Goal: Check status: Check status

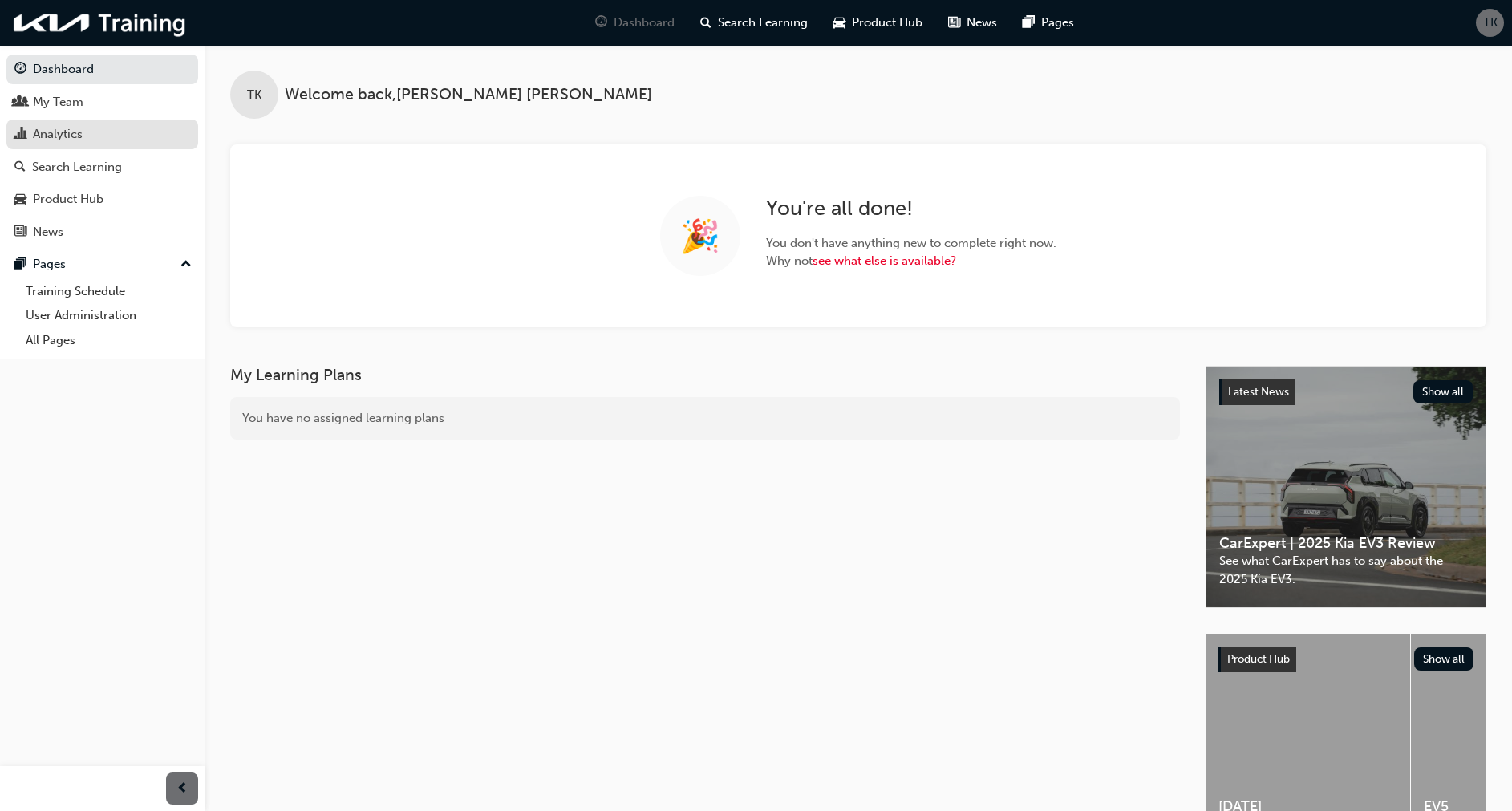
click at [64, 134] on div "Analytics" at bounding box center [57, 134] width 50 height 18
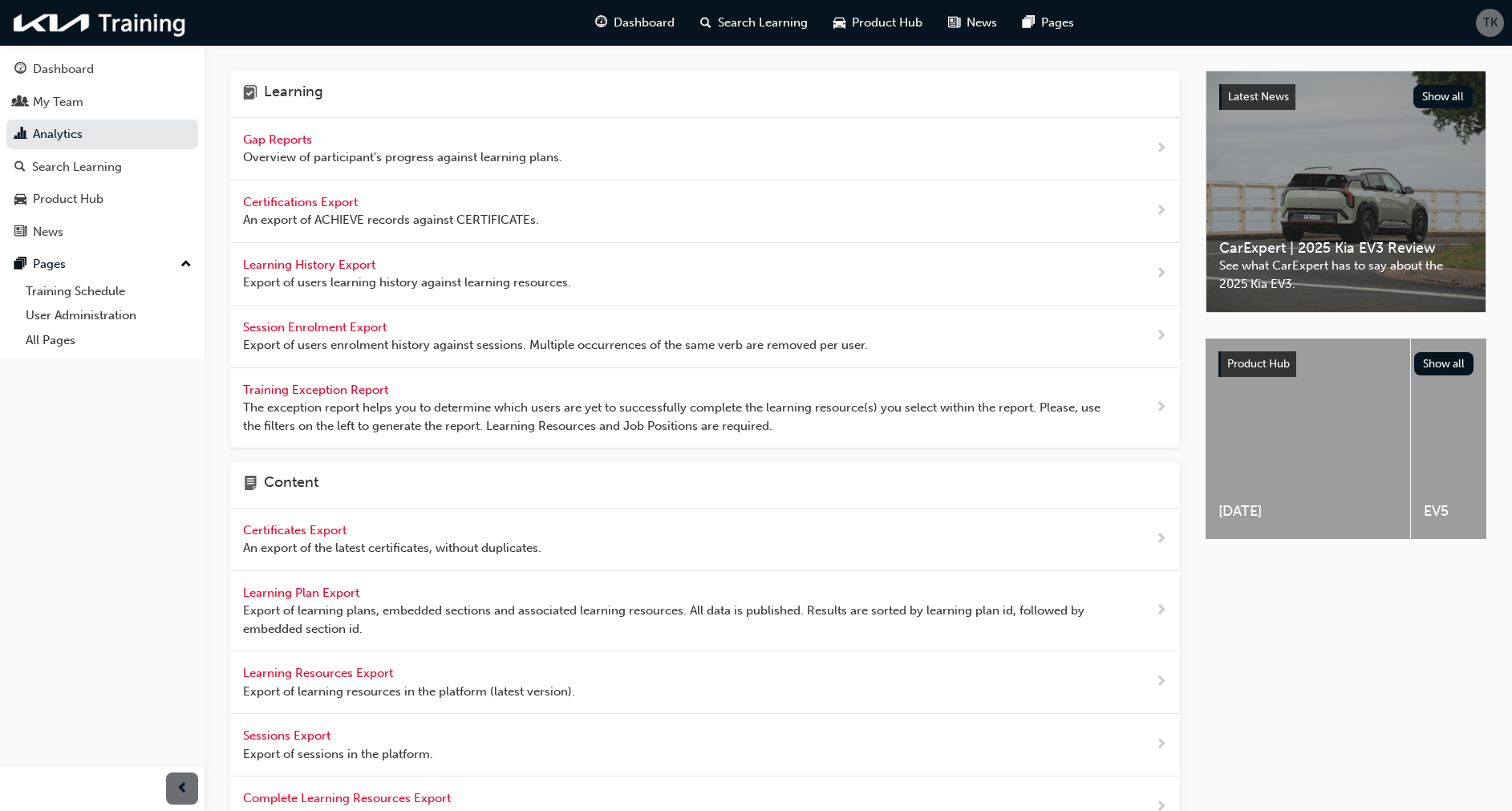
click at [292, 136] on span "Gap Reports" at bounding box center [279, 139] width 72 height 15
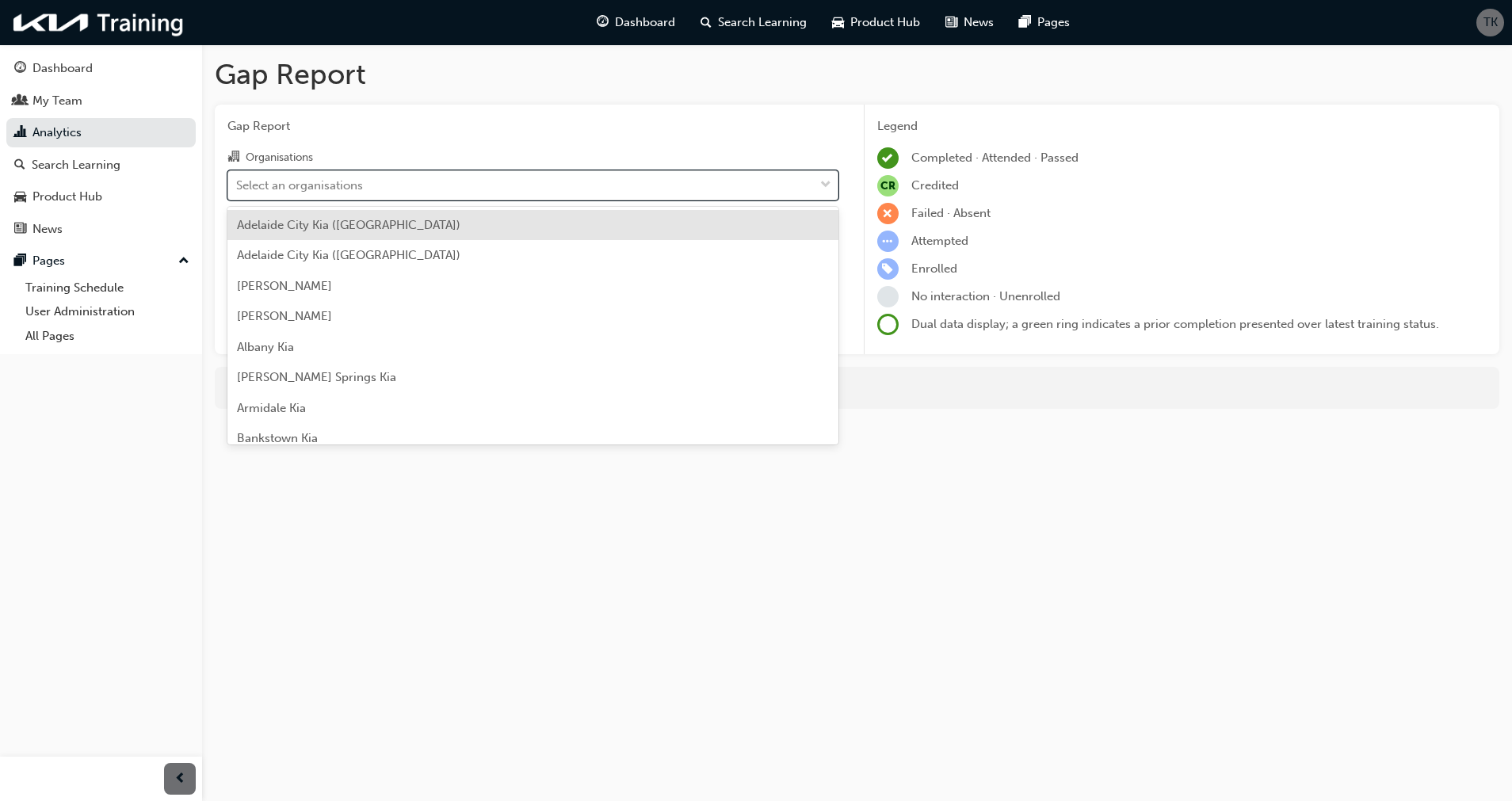
click at [396, 187] on div "Select an organisations" at bounding box center [521, 185] width 586 height 28
click at [237, 187] on input "Organisations option [GEOGRAPHIC_DATA] ([GEOGRAPHIC_DATA]) focused, 1 of 158. 1…" at bounding box center [237, 184] width 2 height 14
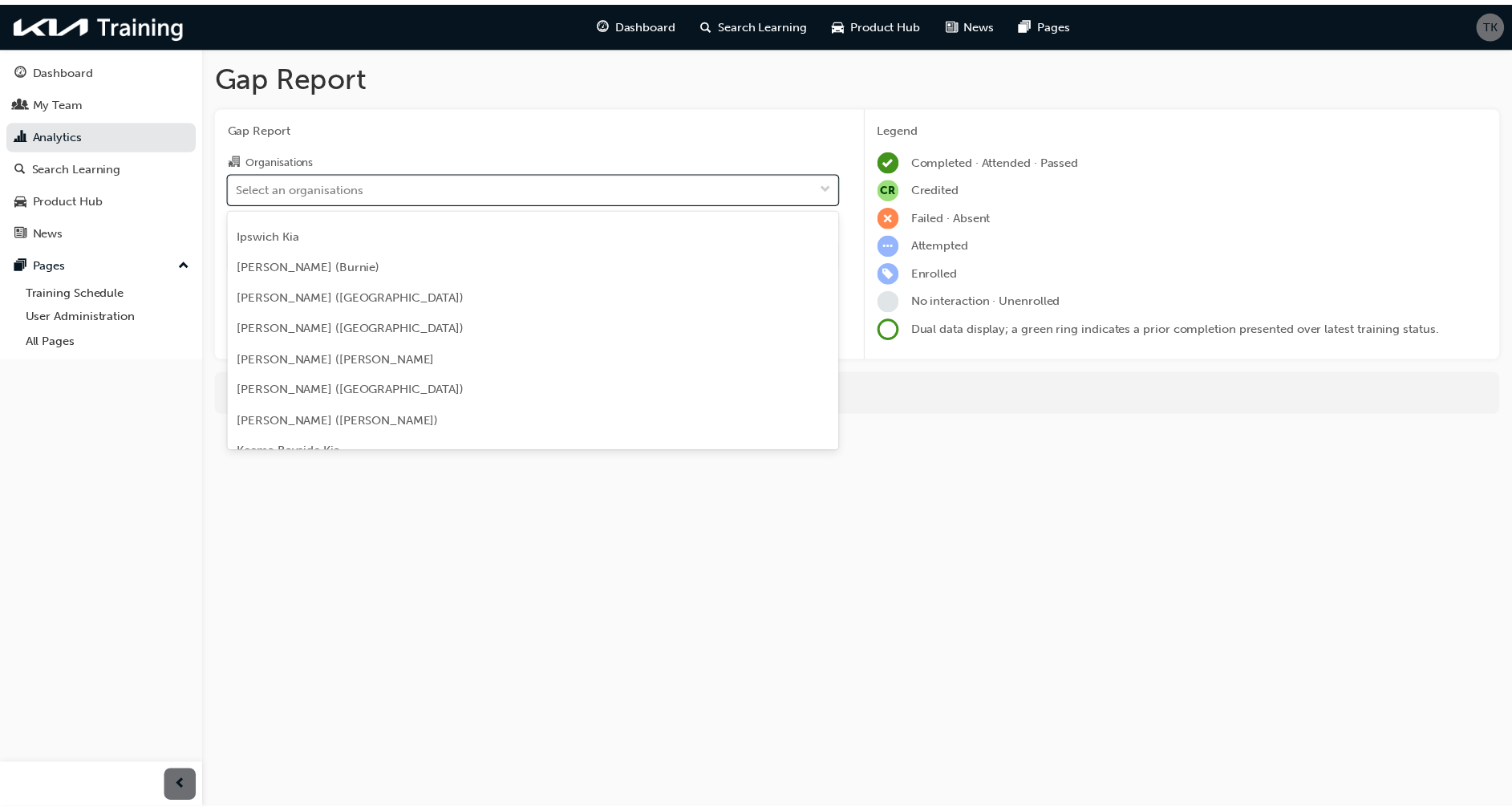
scroll to position [1790, 0]
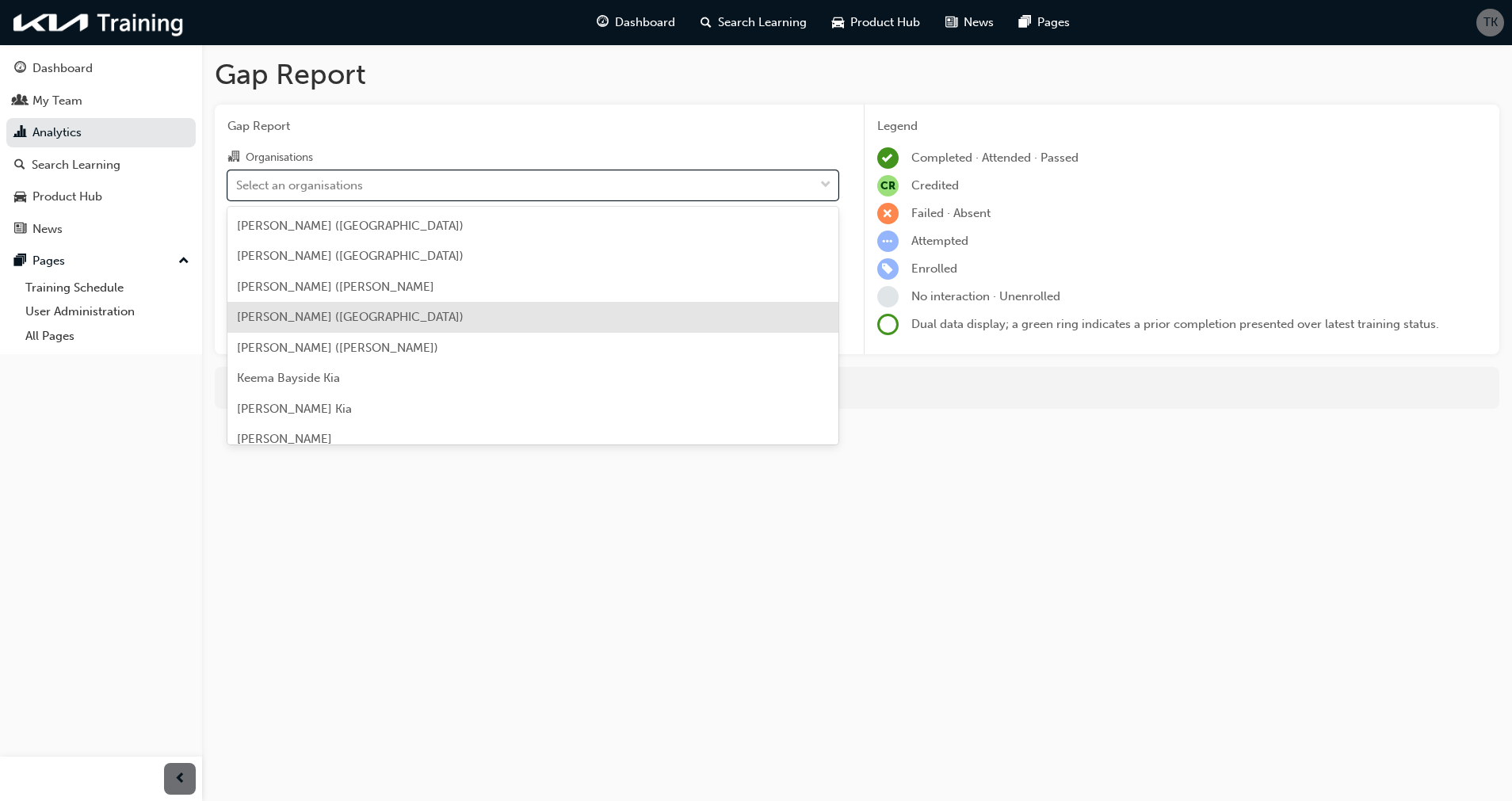
click at [405, 314] on div "[PERSON_NAME] ([GEOGRAPHIC_DATA])" at bounding box center [533, 317] width 611 height 31
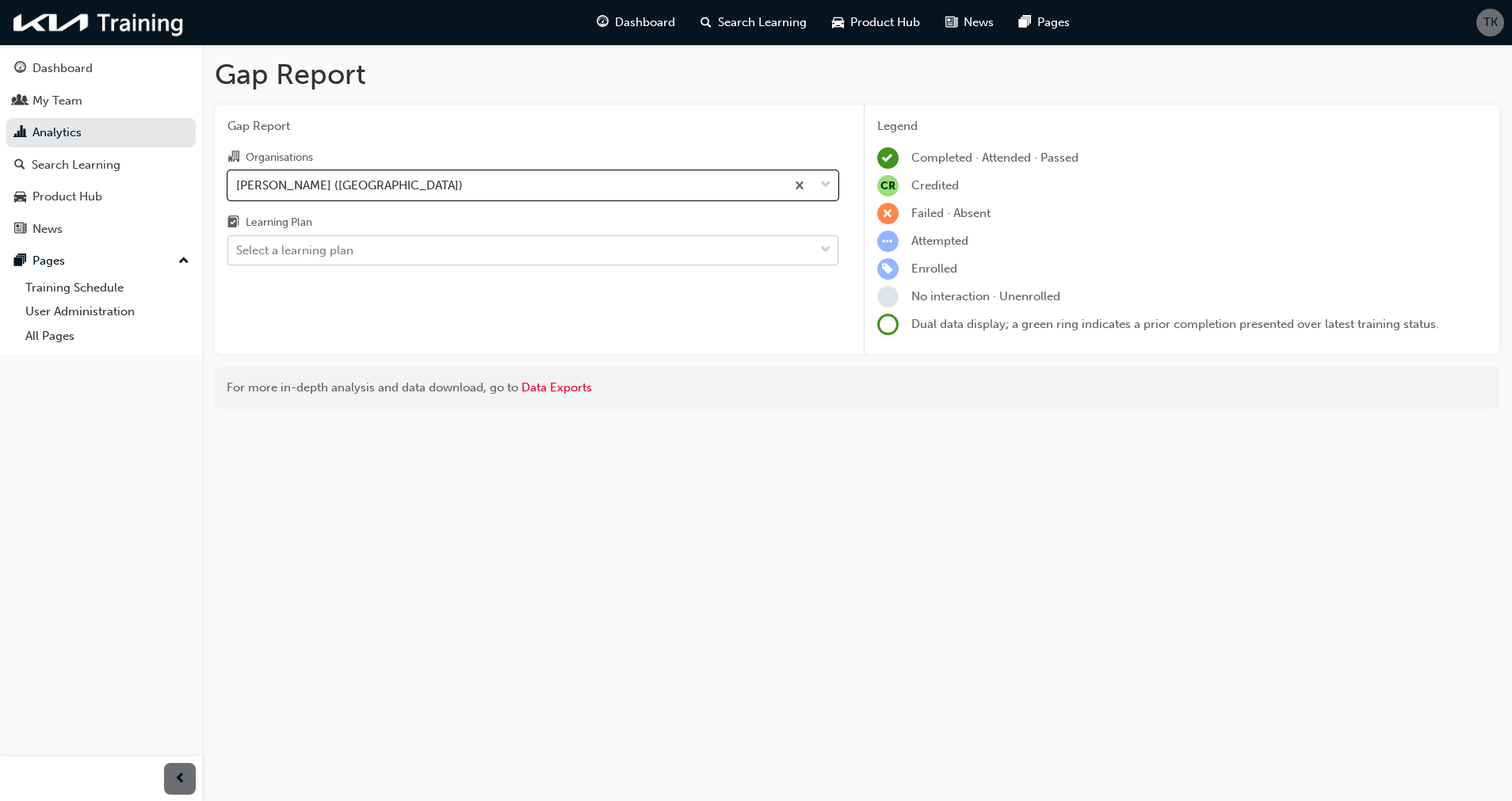
click at [354, 253] on div "Select a learning plan" at bounding box center [295, 250] width 117 height 18
click at [237, 253] on input "Learning Plan Select a learning plan" at bounding box center [237, 250] width 2 height 14
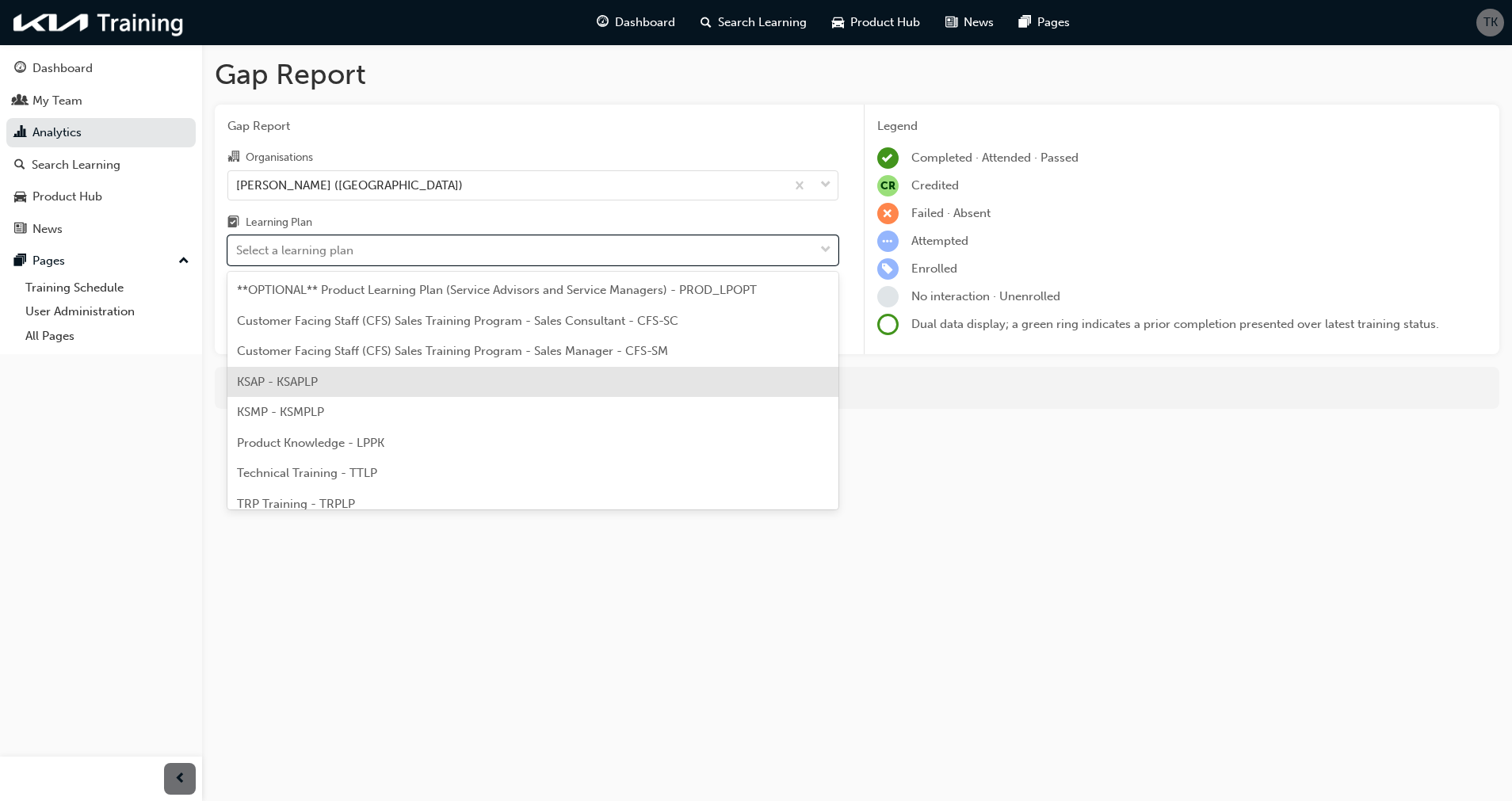
click at [321, 387] on div "KSAP - KSAPLP" at bounding box center [533, 382] width 611 height 31
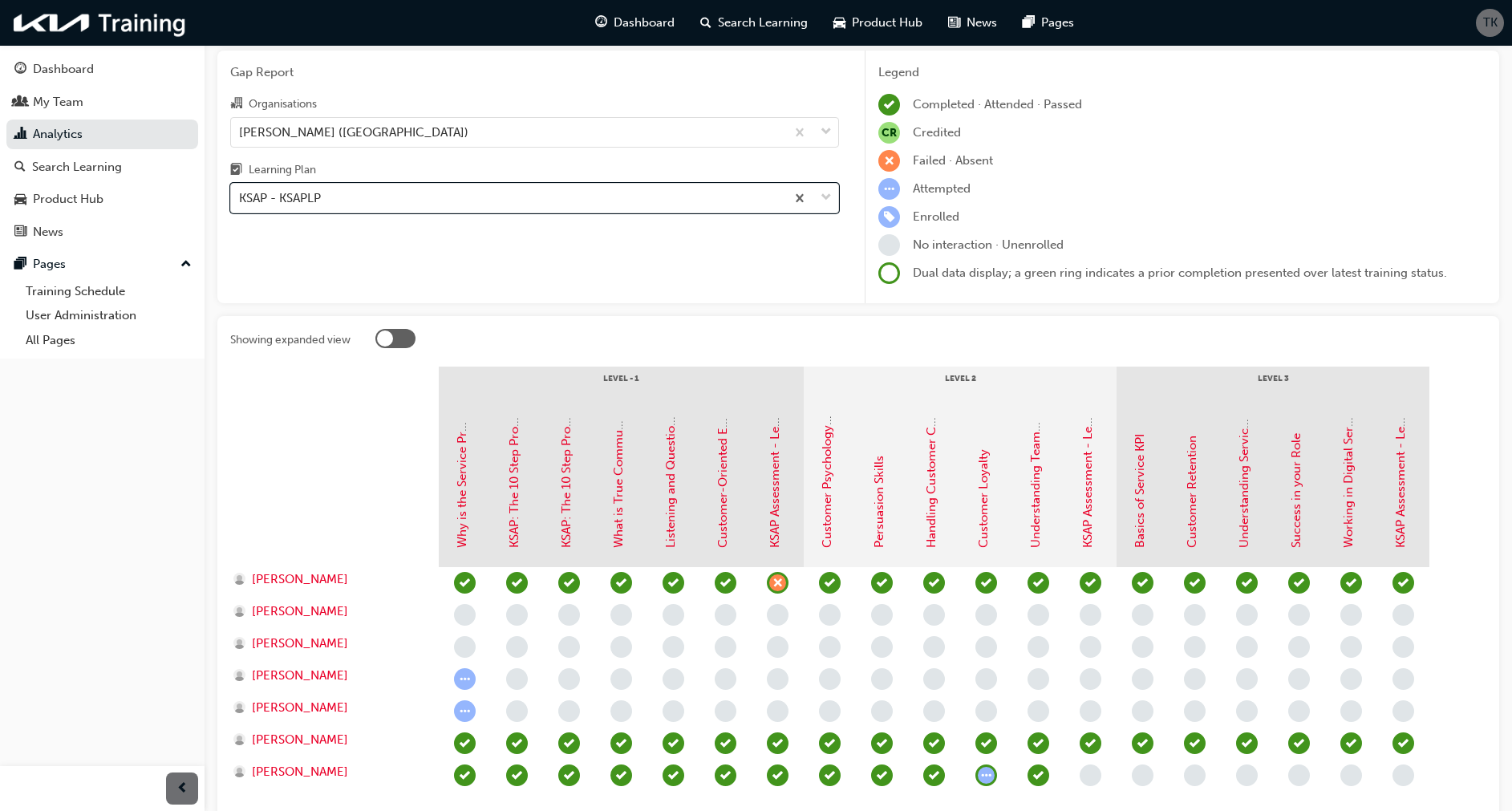
scroll to position [26, 0]
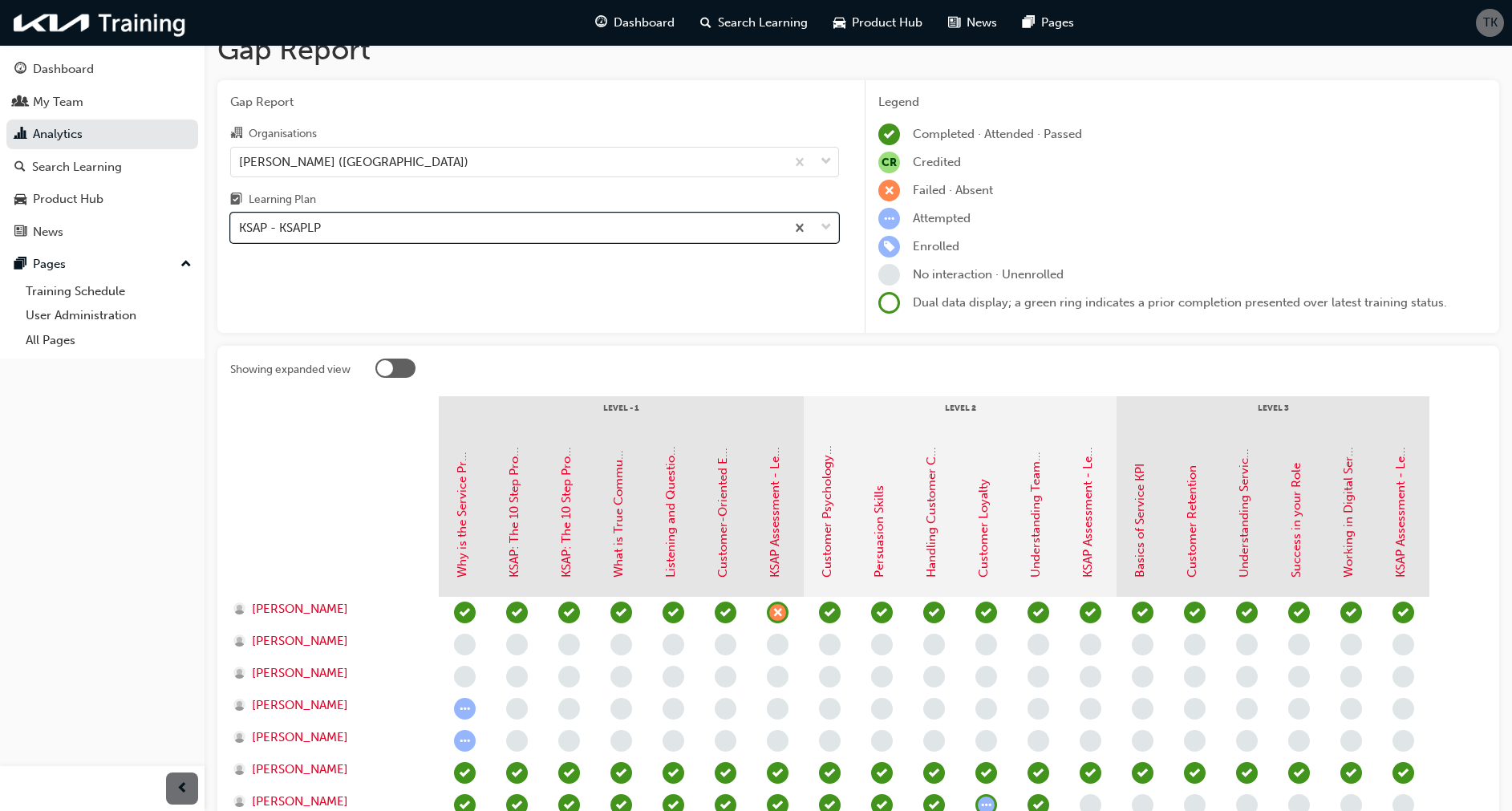
click at [381, 232] on div "KSAP - KSAPLP" at bounding box center [508, 228] width 554 height 28
click at [240, 232] on input "Learning Plan option KSAP - KSAPLP, selected. 0 results available. Select is fo…" at bounding box center [240, 227] width 2 height 14
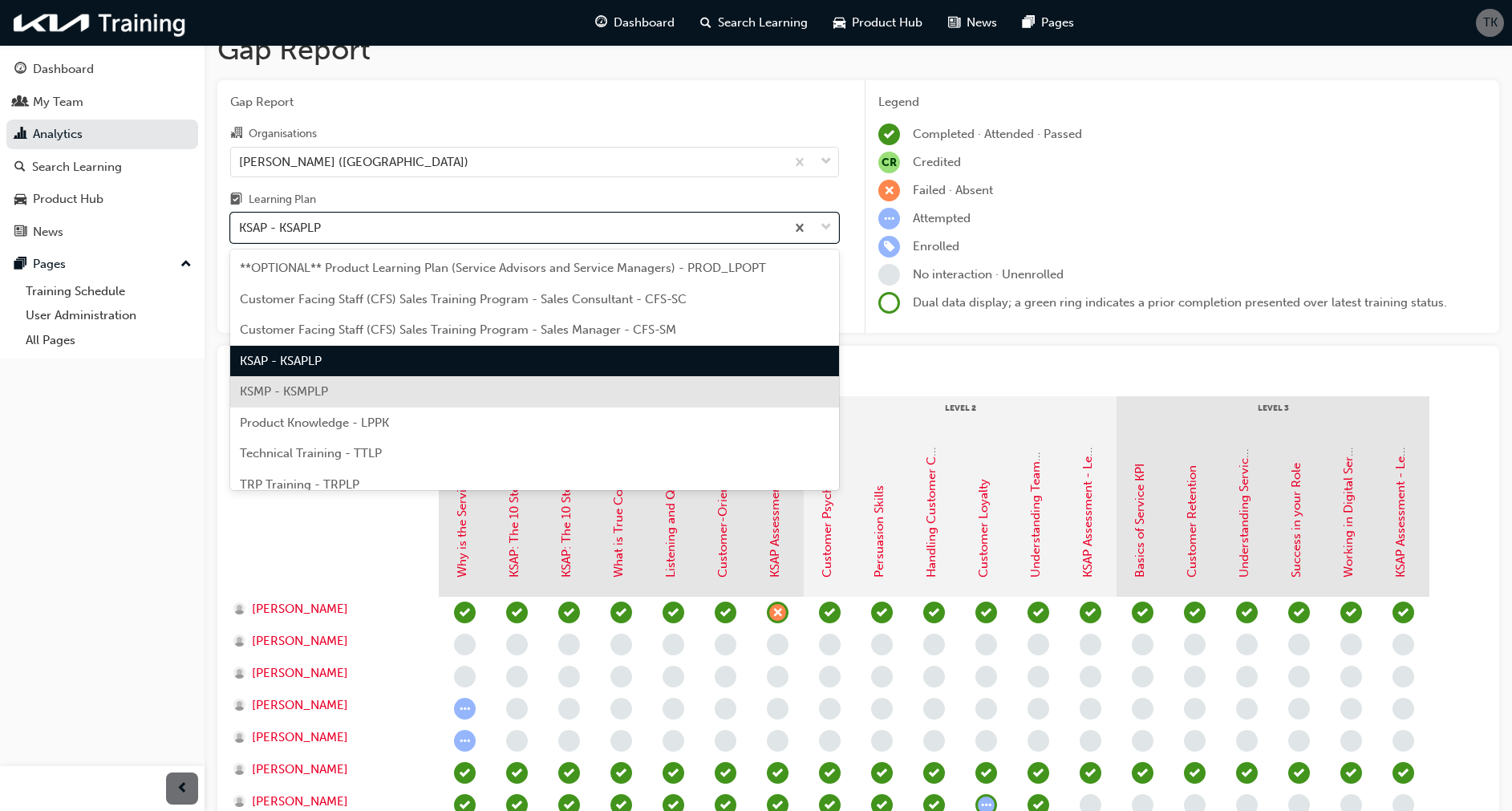
click at [331, 396] on div "KSMP - KSMPLP" at bounding box center [534, 391] width 608 height 31
